Goal: Information Seeking & Learning: Learn about a topic

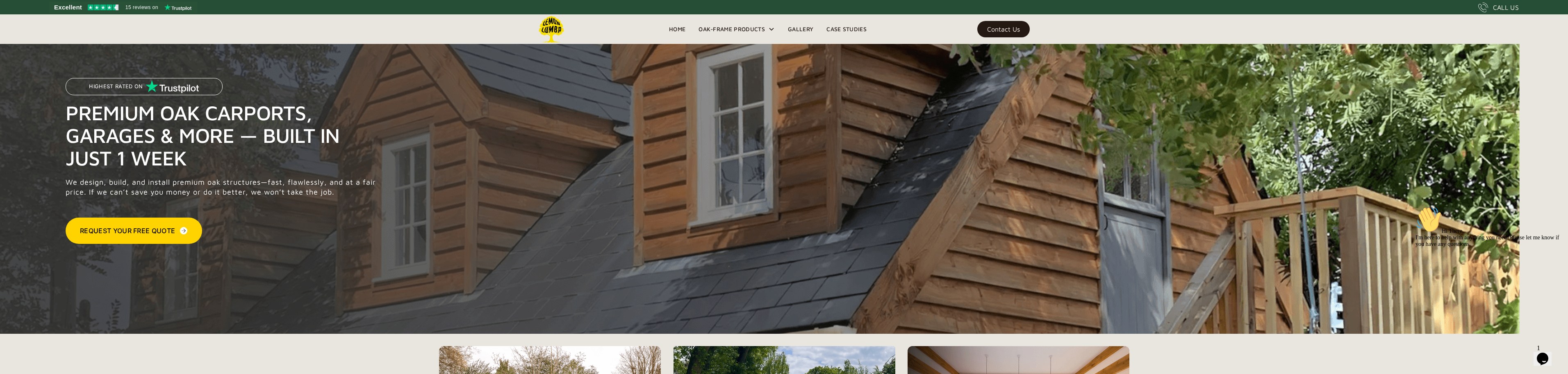
click at [842, 29] on link "Case Studies" at bounding box center [846, 29] width 53 height 12
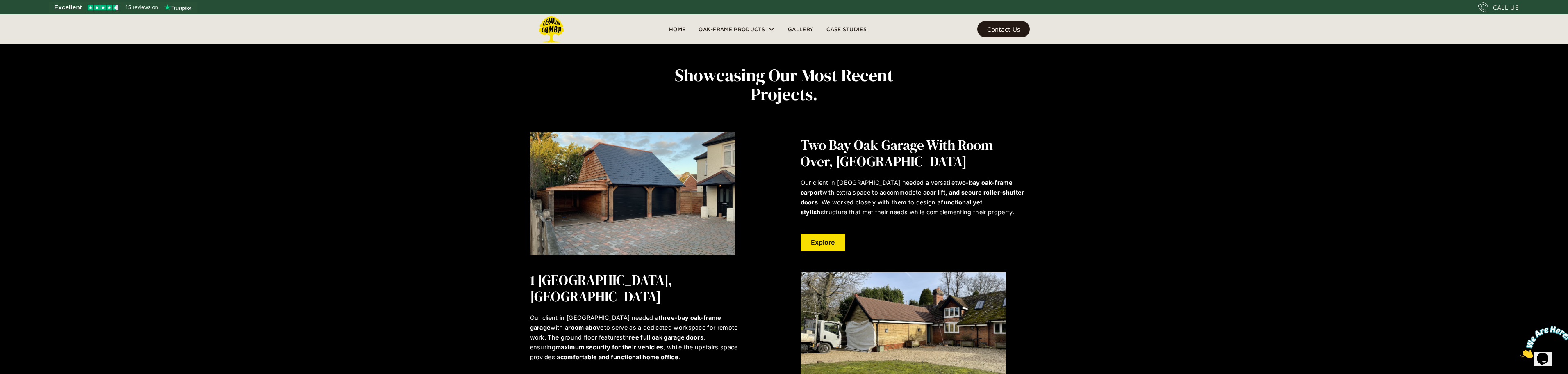
click at [798, 30] on link "Gallery" at bounding box center [800, 29] width 38 height 12
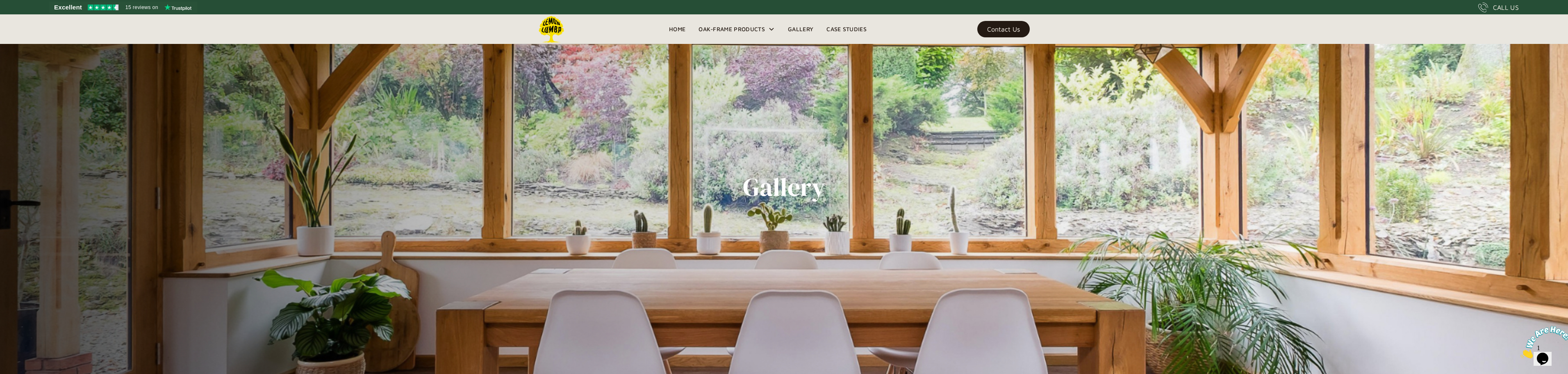
click at [1018, 30] on div "Contact Us" at bounding box center [1003, 29] width 33 height 6
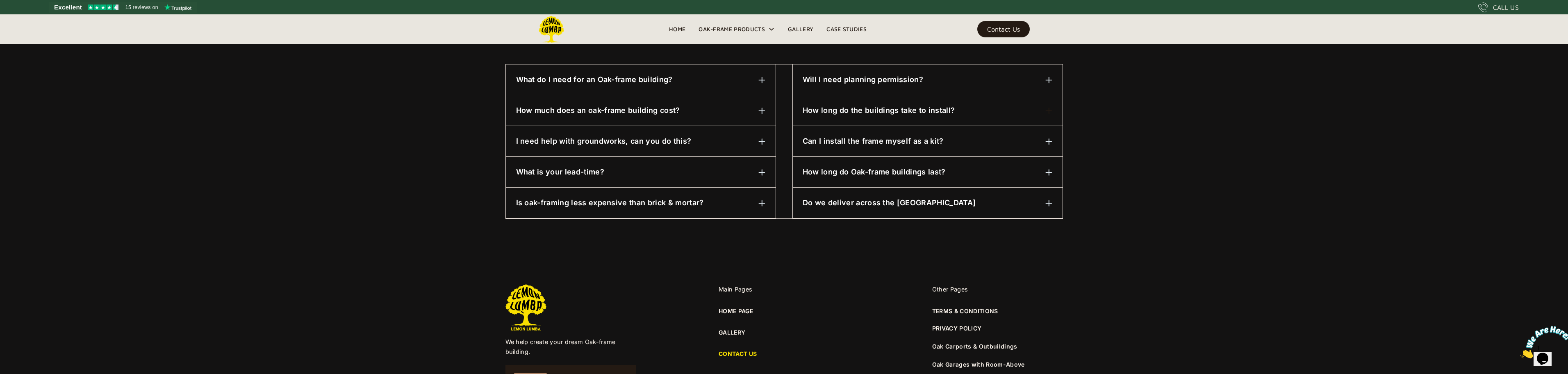
scroll to position [431, 0]
click at [694, 107] on div "How much does an oak-frame building cost?" at bounding box center [640, 109] width 249 height 10
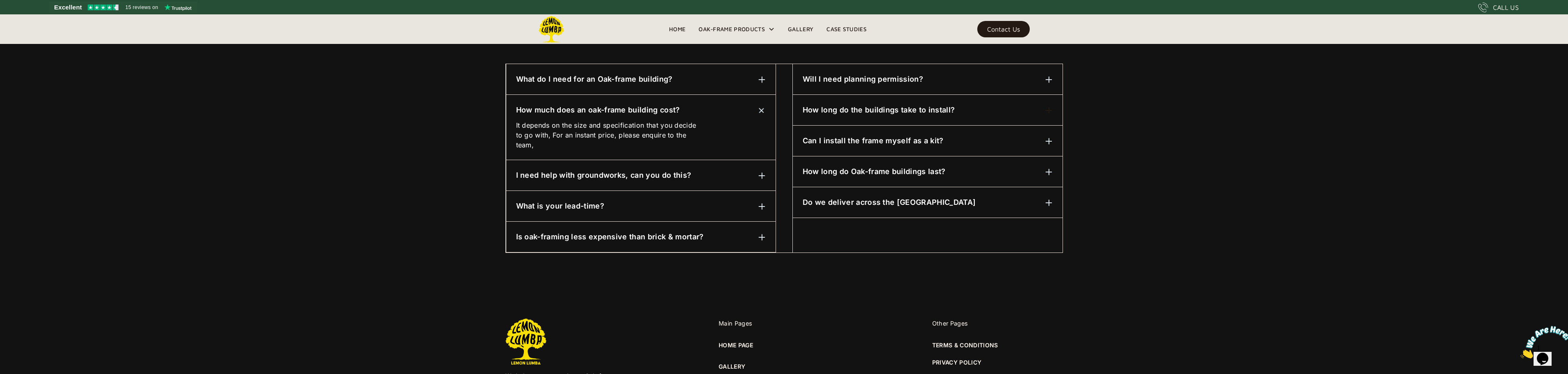
click at [655, 178] on h6 "I need help with groundworks, can you do this?" at bounding box center [603, 175] width 176 height 10
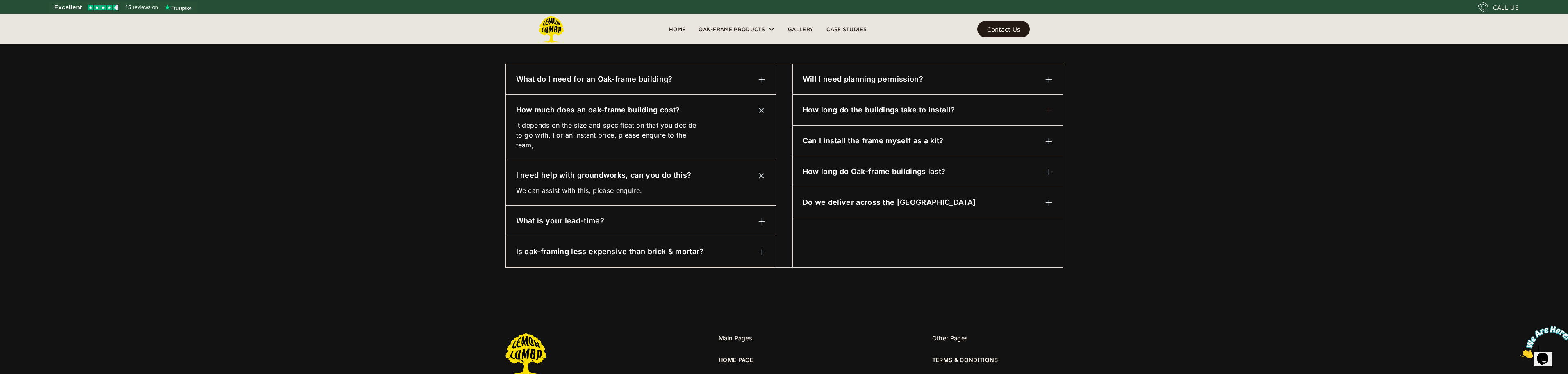
click at [654, 217] on div "What is your lead-time?" at bounding box center [640, 220] width 249 height 10
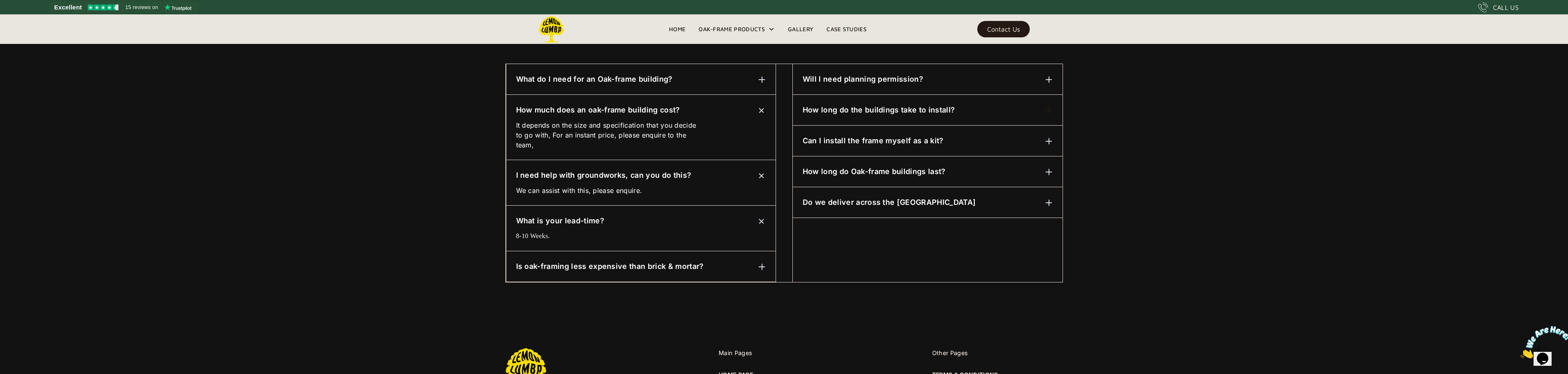
click at [637, 266] on h6 "Is oak-framing less expensive than brick & mortar?" at bounding box center [610, 266] width 188 height 10
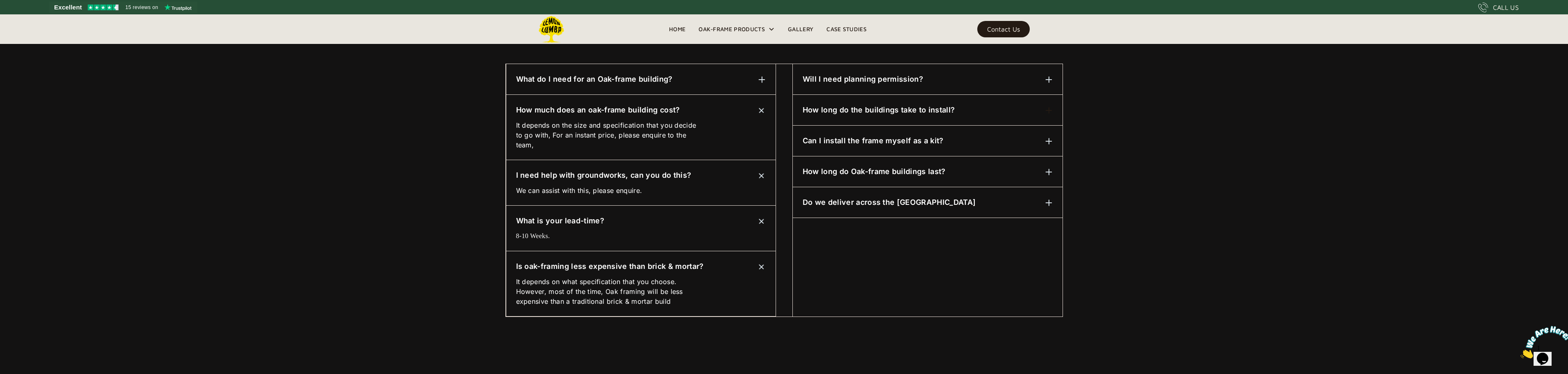
click at [861, 88] on div "Will I need planning permission? 99 percent of the time, yes. Not to worry, we …" at bounding box center [927, 79] width 269 height 30
click at [962, 148] on div "How long do the buildings take to install?" at bounding box center [928, 144] width 250 height 10
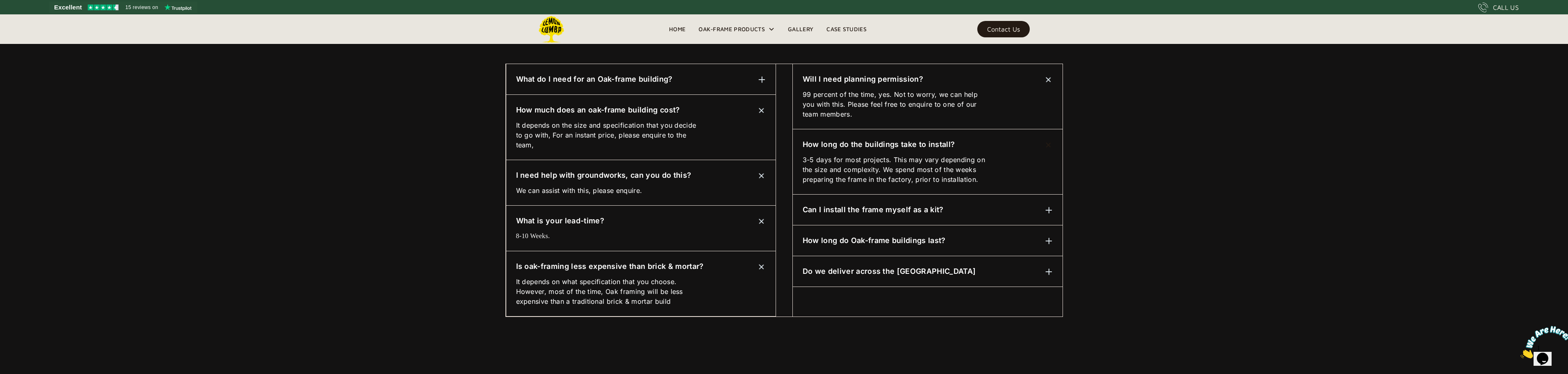
click at [983, 213] on div "Can I install the frame myself as a kit?" at bounding box center [928, 209] width 250 height 10
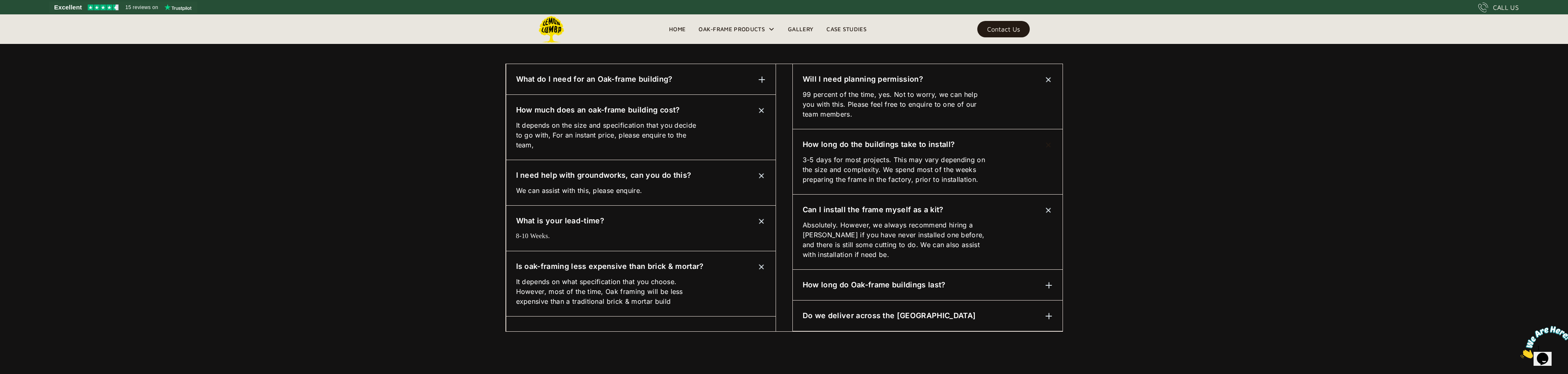
click at [974, 281] on div "How long do Oak-frame buildings last?" at bounding box center [928, 284] width 250 height 10
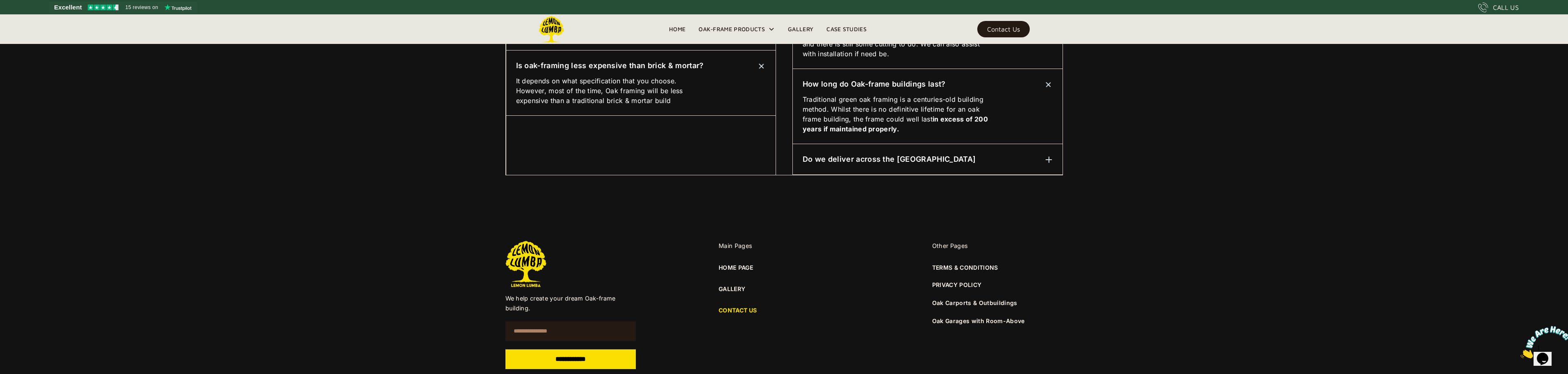
scroll to position [632, 0]
click at [900, 159] on h6 "Do we deliver across the UK" at bounding box center [889, 158] width 173 height 10
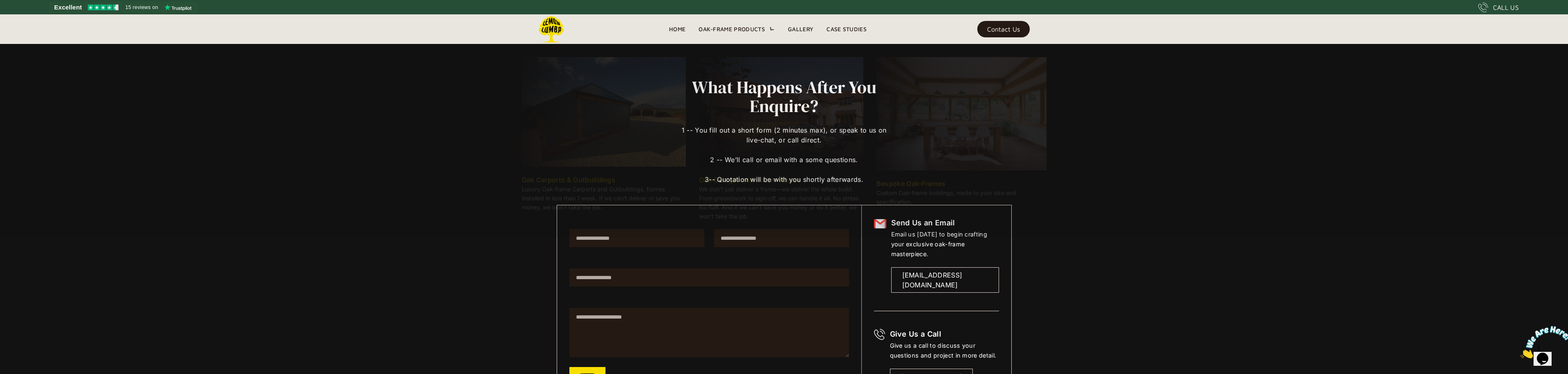
scroll to position [0, 0]
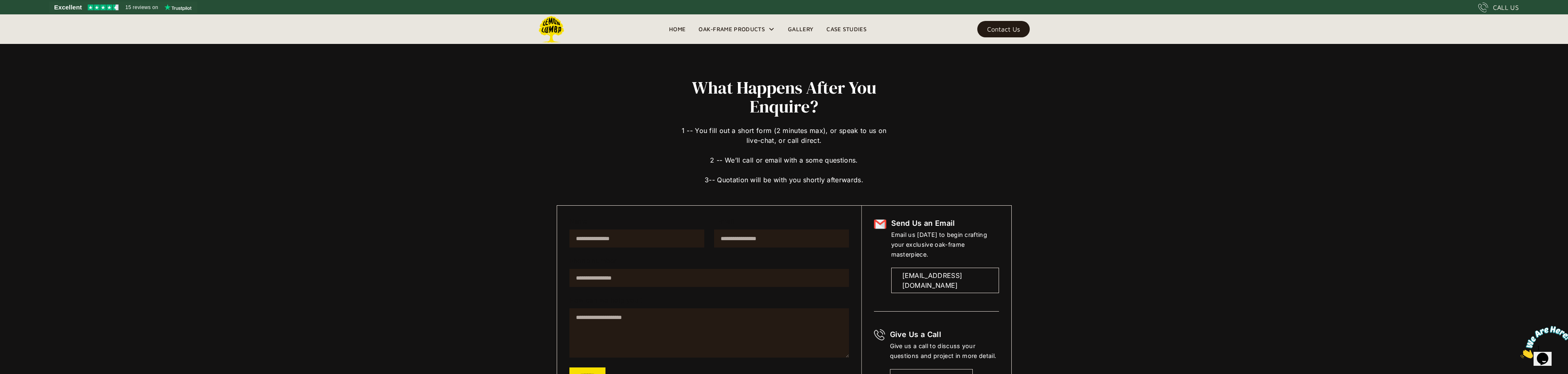
click at [679, 29] on link "Home" at bounding box center [677, 29] width 30 height 12
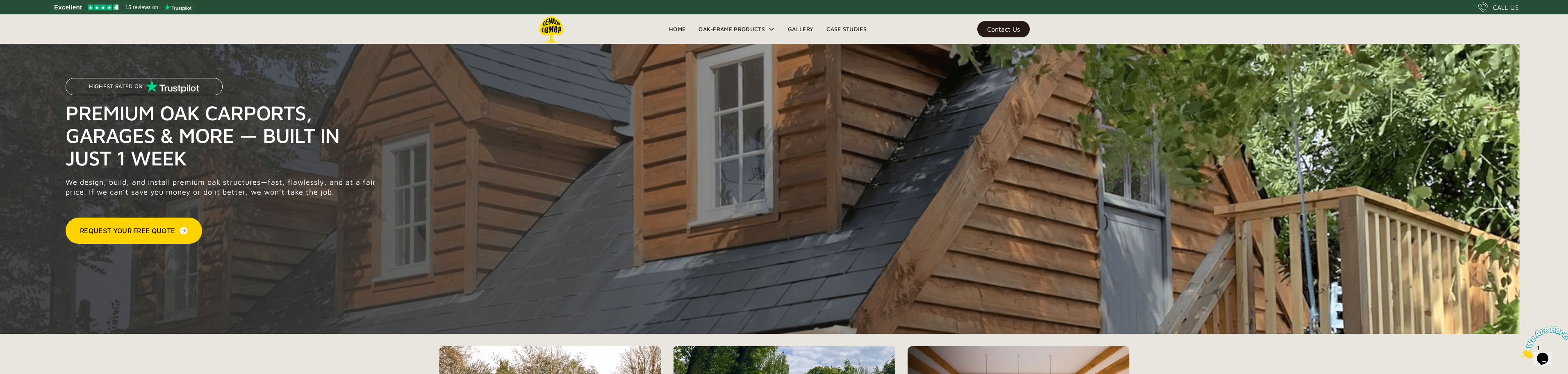
click at [1501, 9] on div "CALL US" at bounding box center [1505, 7] width 26 height 10
click at [1002, 33] on link "Contact Us" at bounding box center [1003, 29] width 52 height 16
